Goal: Transaction & Acquisition: Purchase product/service

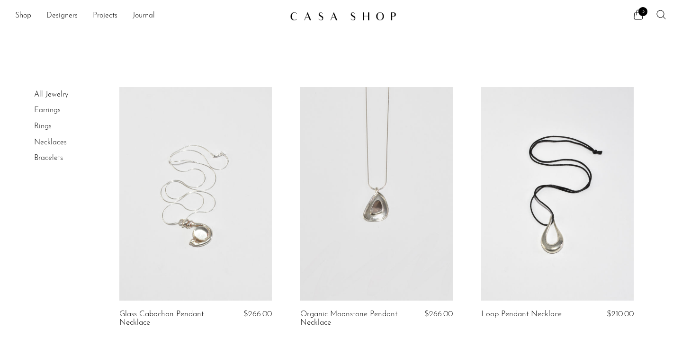
click at [54, 111] on link "Earrings" at bounding box center [47, 111] width 27 height 8
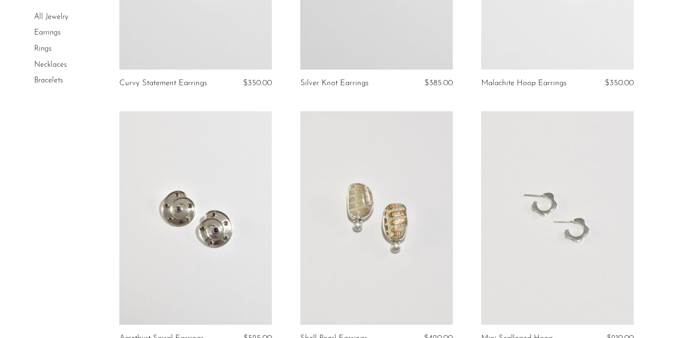
scroll to position [2402, 0]
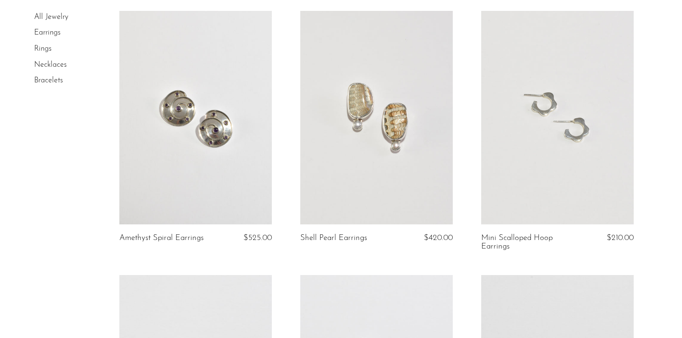
click at [219, 194] on link at bounding box center [195, 118] width 153 height 214
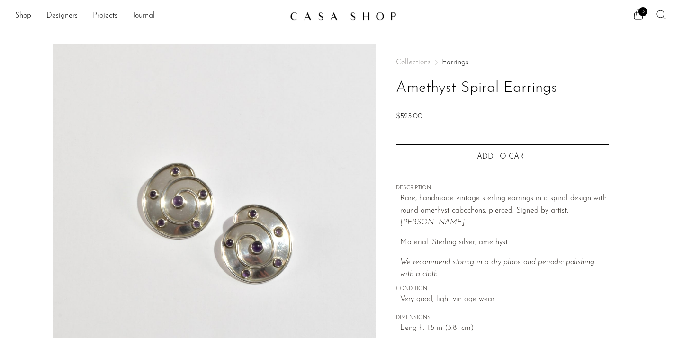
click at [465, 82] on h1 "Amethyst Spiral Earrings" at bounding box center [502, 88] width 213 height 24
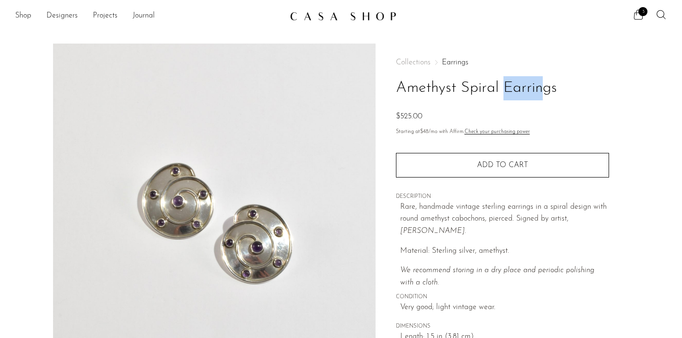
click at [465, 82] on h1 "Amethyst Spiral Earrings" at bounding box center [502, 88] width 213 height 24
